Goal: Transaction & Acquisition: Purchase product/service

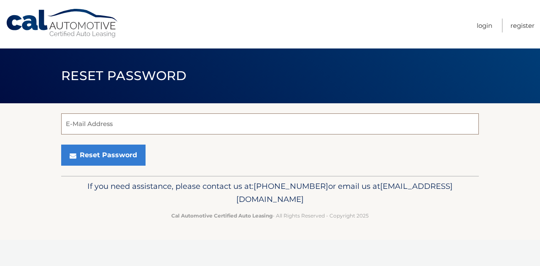
click at [176, 119] on input "E-Mail Address" at bounding box center [270, 124] width 418 height 21
type input "[EMAIL_ADDRESS][DOMAIN_NAME]"
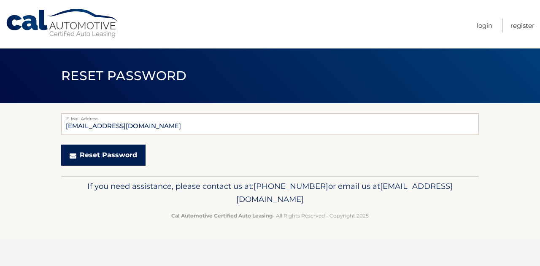
click at [116, 157] on button "Reset Password" at bounding box center [103, 155] width 84 height 21
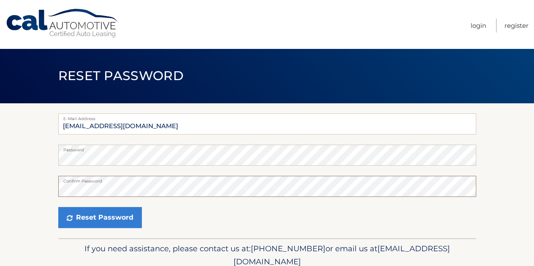
click at [58, 207] on button "Reset Password" at bounding box center [100, 217] width 84 height 21
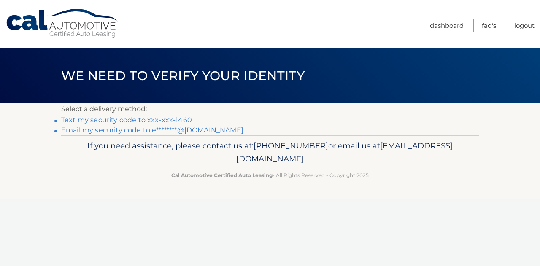
click at [169, 119] on link "Text my security code to xxx-xxx-1460" at bounding box center [126, 120] width 131 height 8
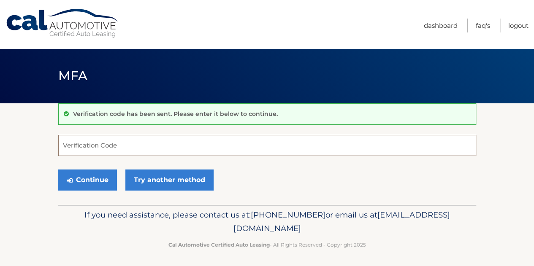
click at [157, 148] on input "Verification Code" at bounding box center [267, 145] width 418 height 21
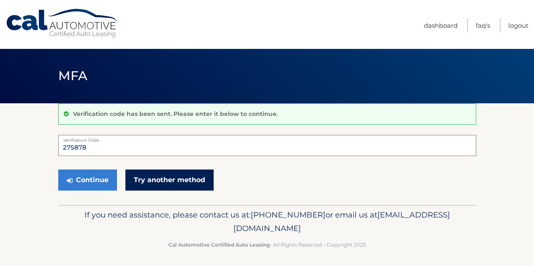
type input "275878"
click at [146, 179] on link "Try another method" at bounding box center [169, 180] width 88 height 21
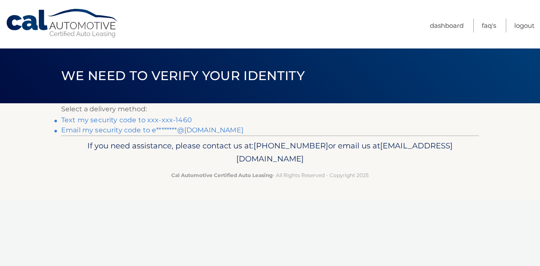
click at [156, 121] on link "Text my security code to xxx-xxx-1460" at bounding box center [126, 120] width 131 height 8
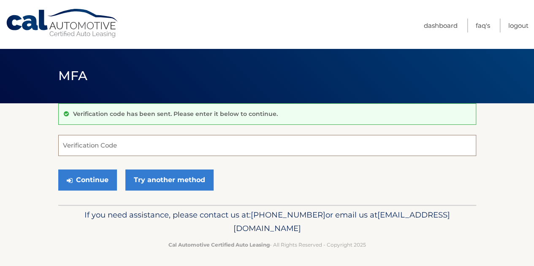
click at [142, 149] on input "Verification Code" at bounding box center [267, 145] width 418 height 21
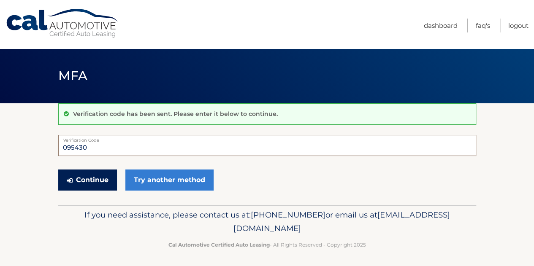
type input "095430"
click at [61, 180] on button "Continue" at bounding box center [87, 180] width 59 height 21
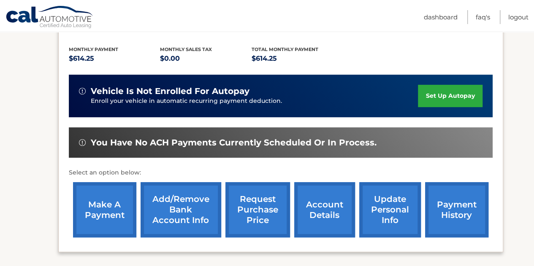
scroll to position [177, 0]
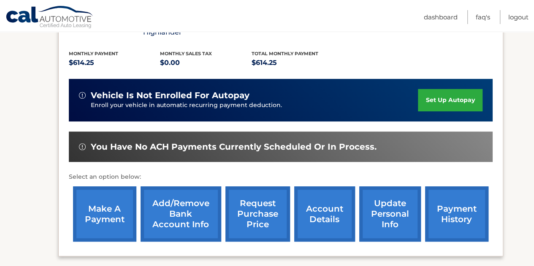
click at [94, 195] on link "make a payment" at bounding box center [104, 214] width 63 height 55
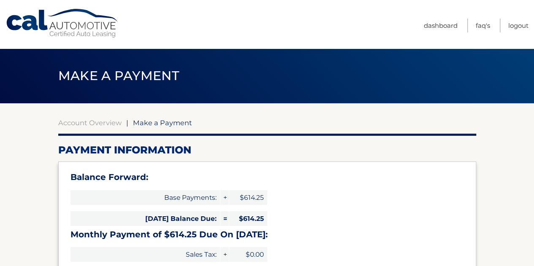
select select "ZjEzZjVjMDktNzg0Ni00ZGJjLWFkYjItODBmNDcwMjUxN2Ew"
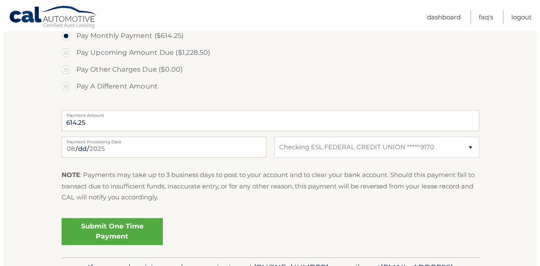
scroll to position [321, 0]
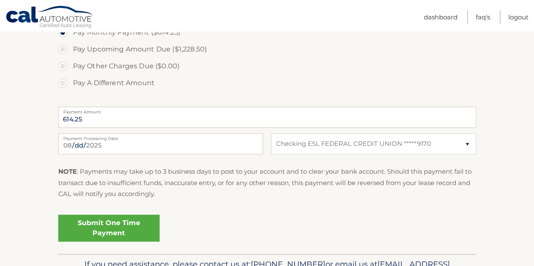
click at [88, 221] on link "Submit One Time Payment" at bounding box center [108, 228] width 101 height 27
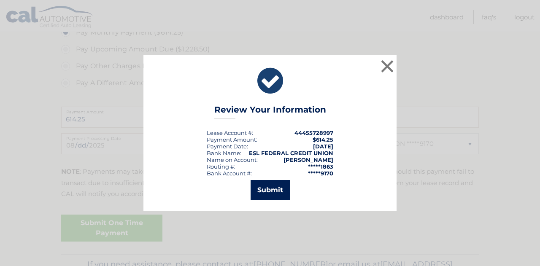
click at [280, 188] on button "Submit" at bounding box center [270, 190] width 39 height 20
